Goal: Information Seeking & Learning: Compare options

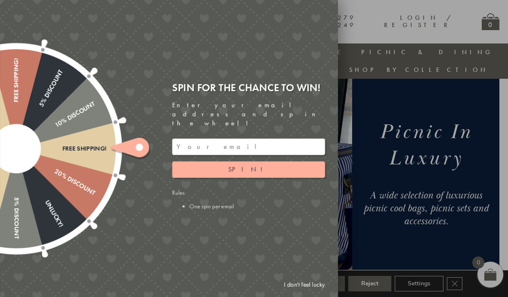
scroll to position [56, 6]
click at [317, 296] on div "Free shipping! 20% Discount Unlucky! 5% Discount 10% Discount Unlucky! 15% Disc…" at bounding box center [120, 148] width 434 height 297
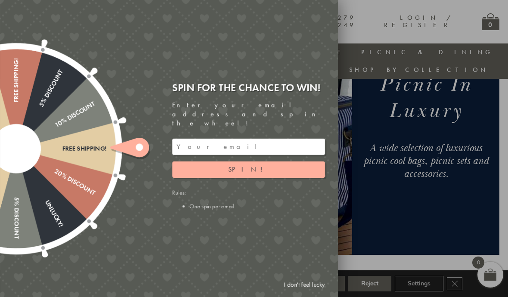
scroll to position [104, 3]
click at [397, 271] on div at bounding box center [254, 148] width 508 height 297
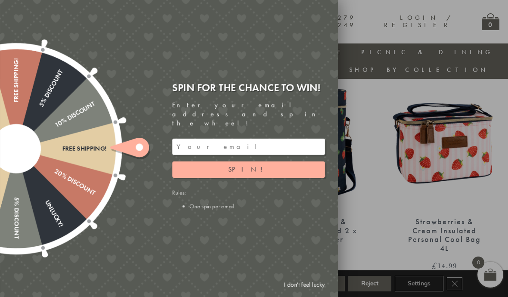
scroll to position [567, 6]
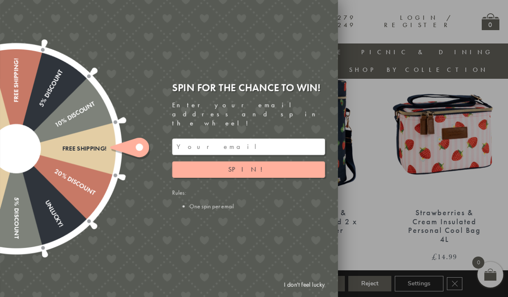
click at [305, 292] on link "I don't feel lucky" at bounding box center [304, 285] width 50 height 16
click at [300, 291] on button "Accept" at bounding box center [322, 283] width 45 height 15
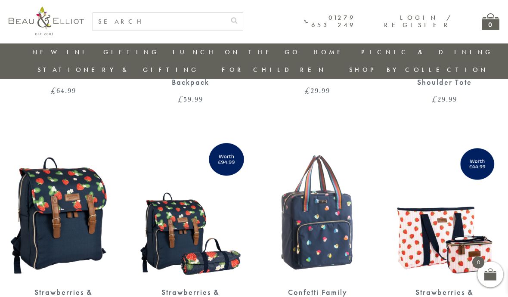
scroll to position [1189, 6]
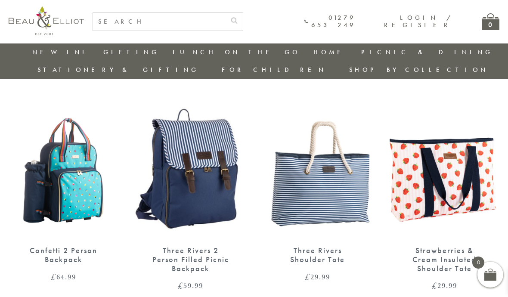
scroll to position [1002, 6]
click at [200, 246] on div "Three Rivers 2 Person Filled Picnic Backpack" at bounding box center [191, 259] width 80 height 27
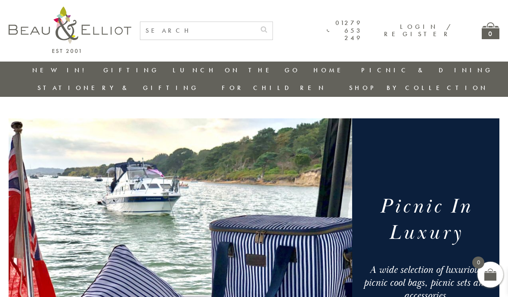
scroll to position [1002, 6]
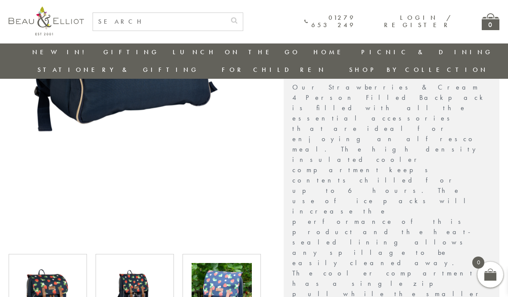
scroll to position [256, 0]
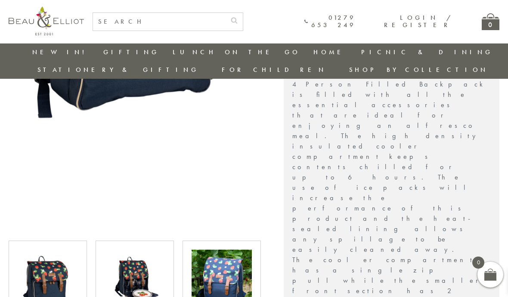
click at [143, 271] on img at bounding box center [135, 279] width 60 height 60
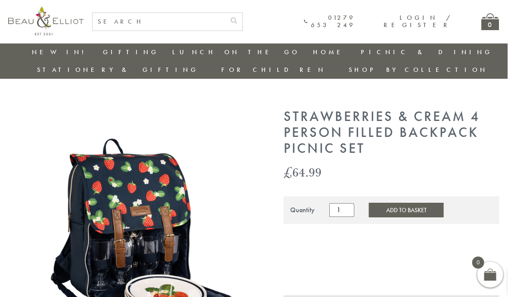
scroll to position [0, 6]
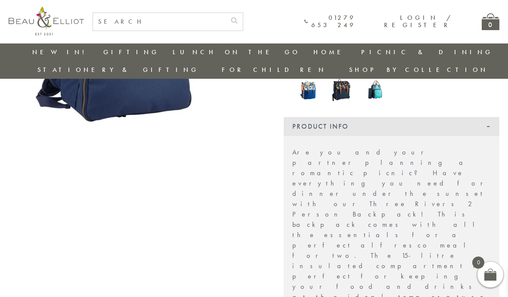
scroll to position [198, 0]
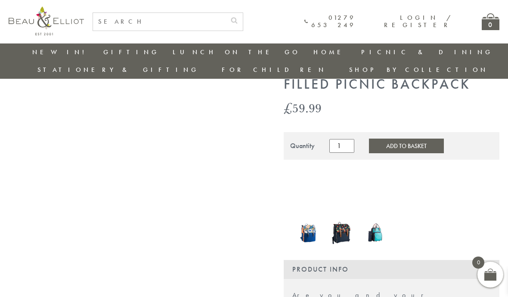
scroll to position [0, 0]
